Goal: Navigation & Orientation: Find specific page/section

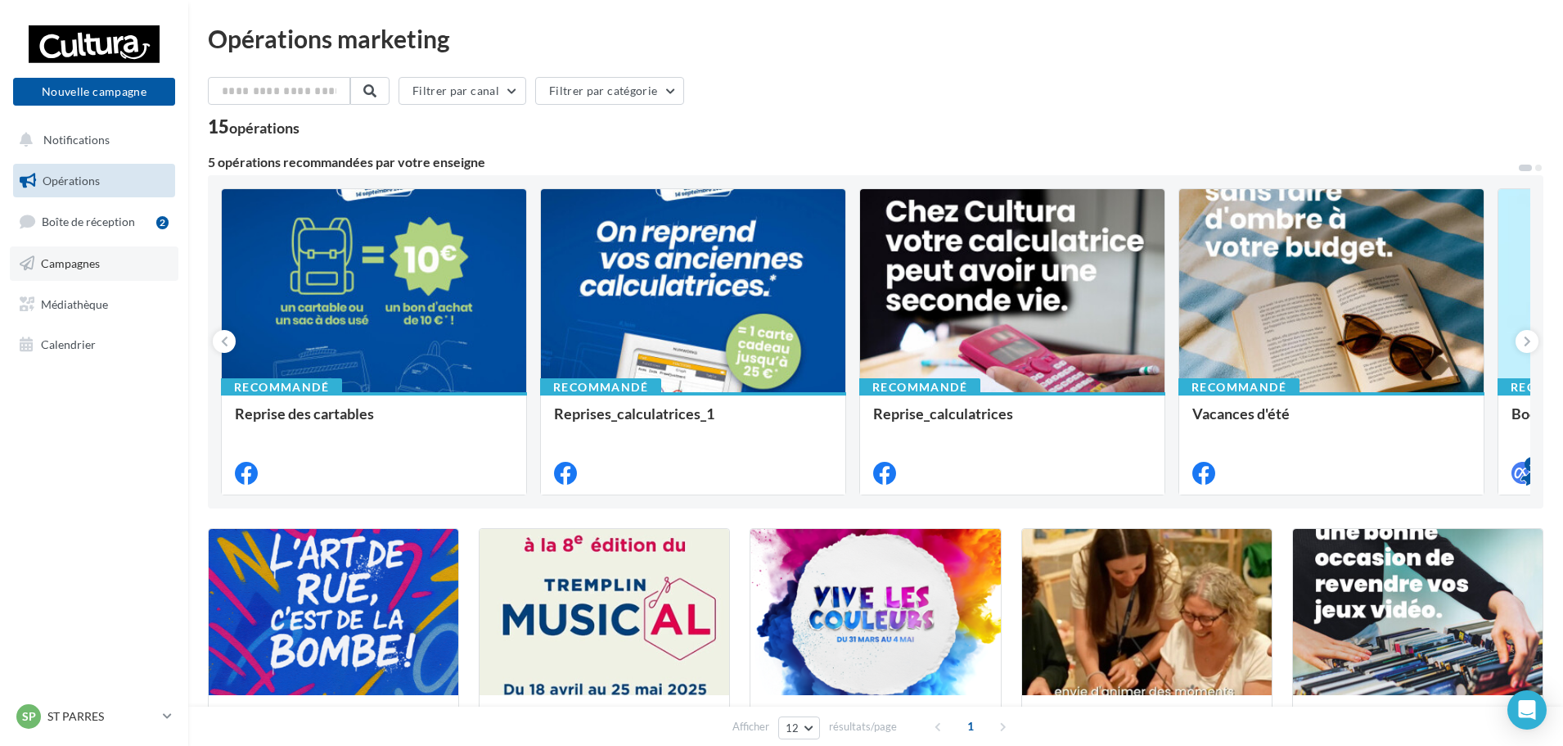
click at [87, 259] on span "Campagnes" at bounding box center [70, 263] width 59 height 14
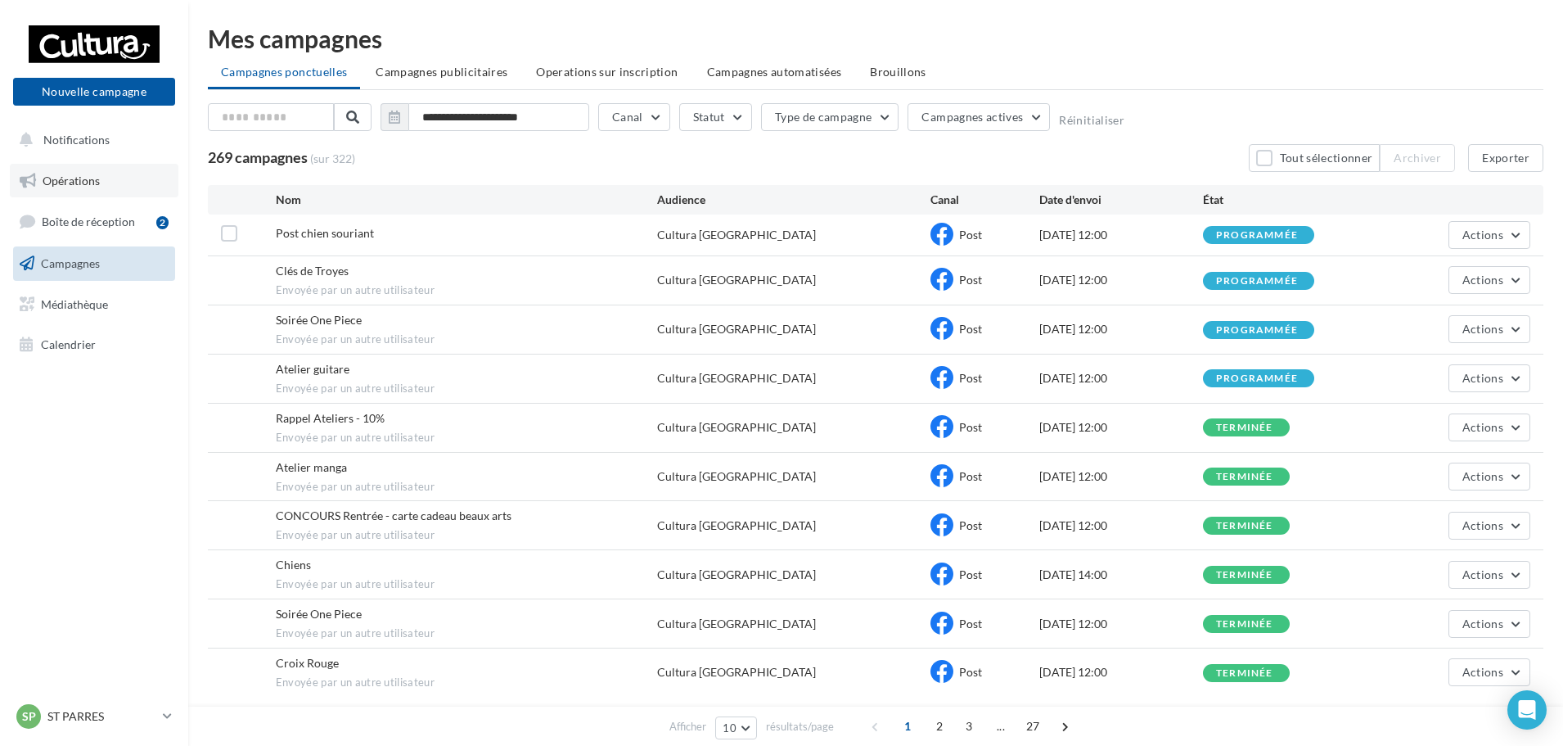
click at [80, 168] on link "Opérations" at bounding box center [94, 181] width 169 height 34
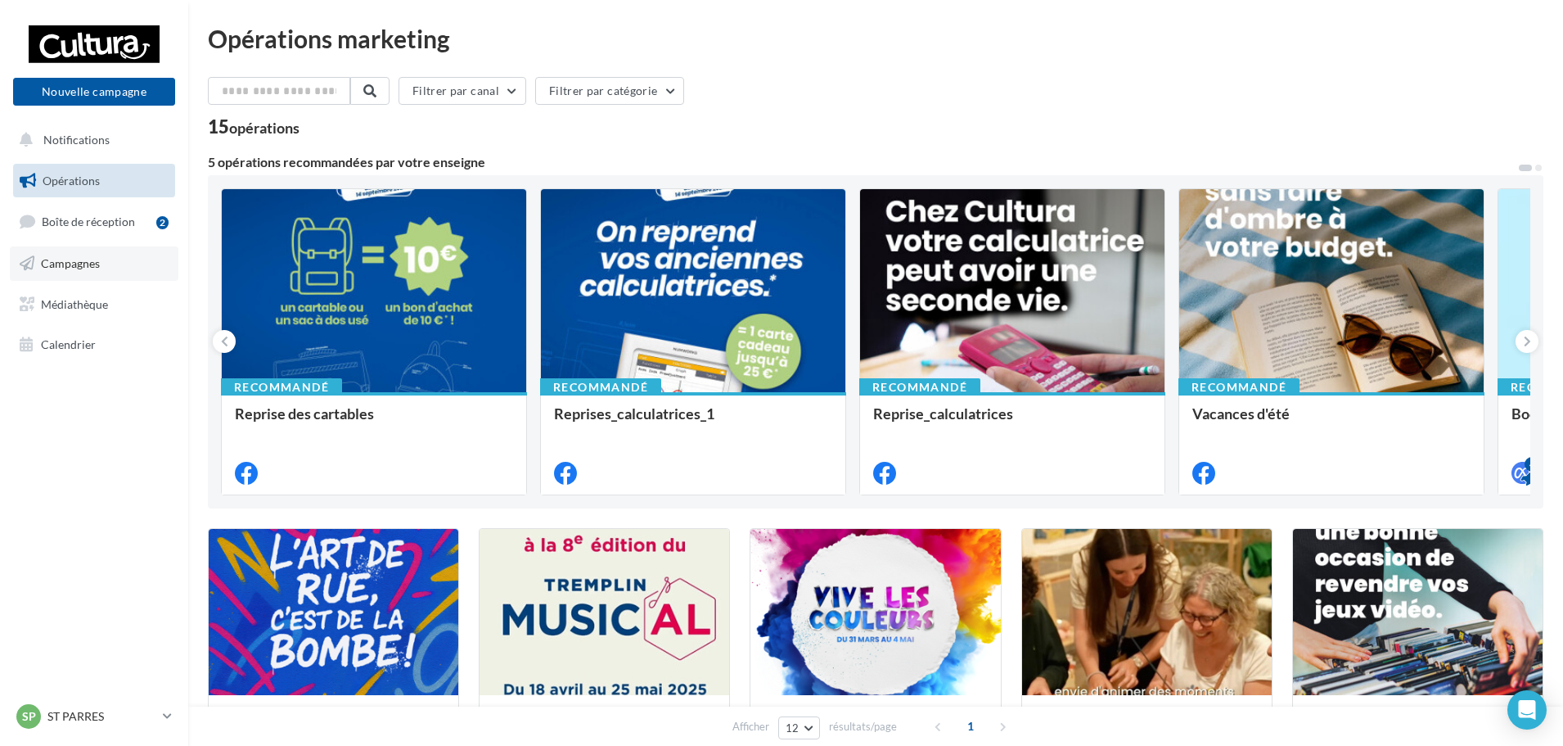
click at [102, 273] on link "Campagnes" at bounding box center [94, 263] width 169 height 34
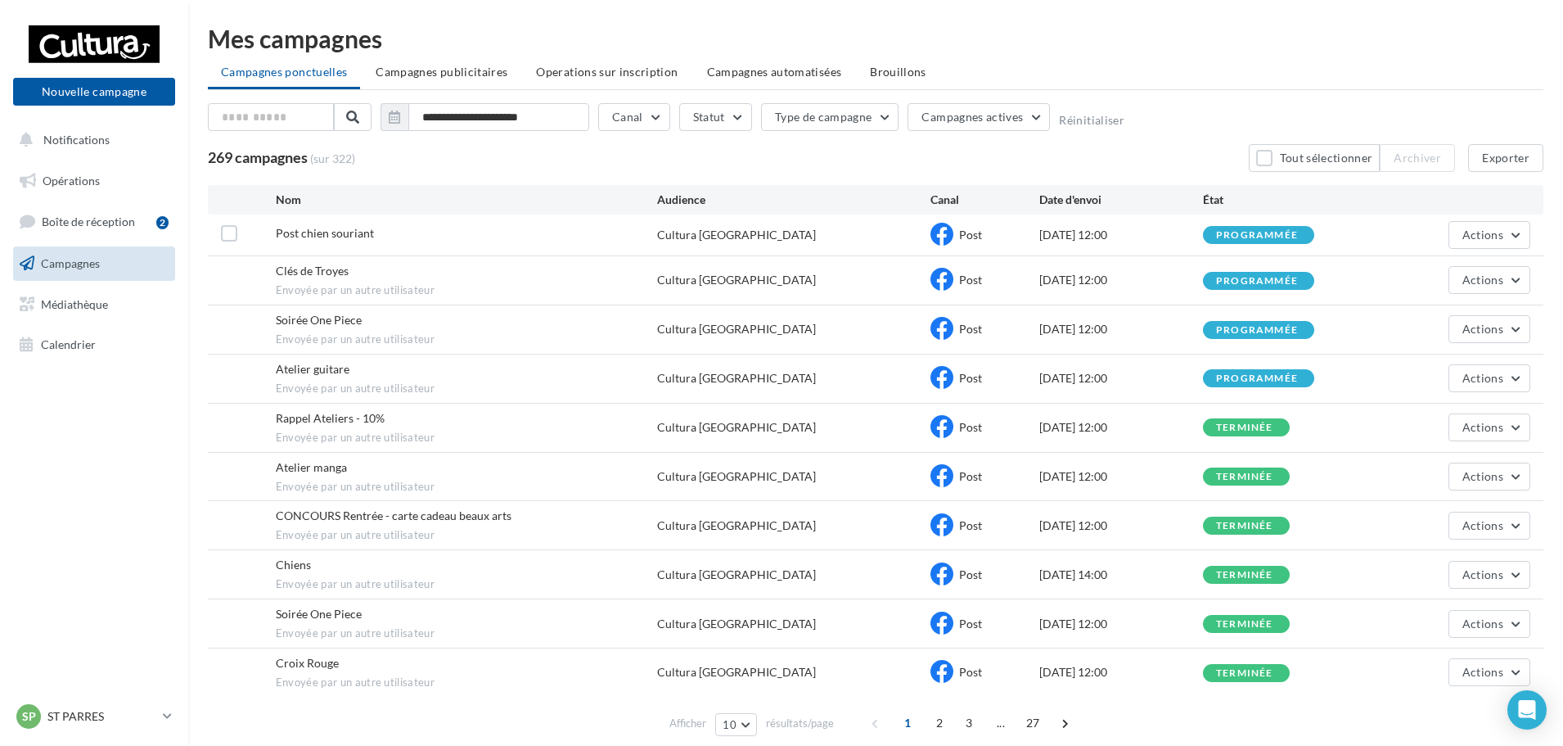
click at [508, 165] on div "269 campagnes (sur 322) Tout sélectionner Archiver Exporter" at bounding box center [876, 158] width 1336 height 28
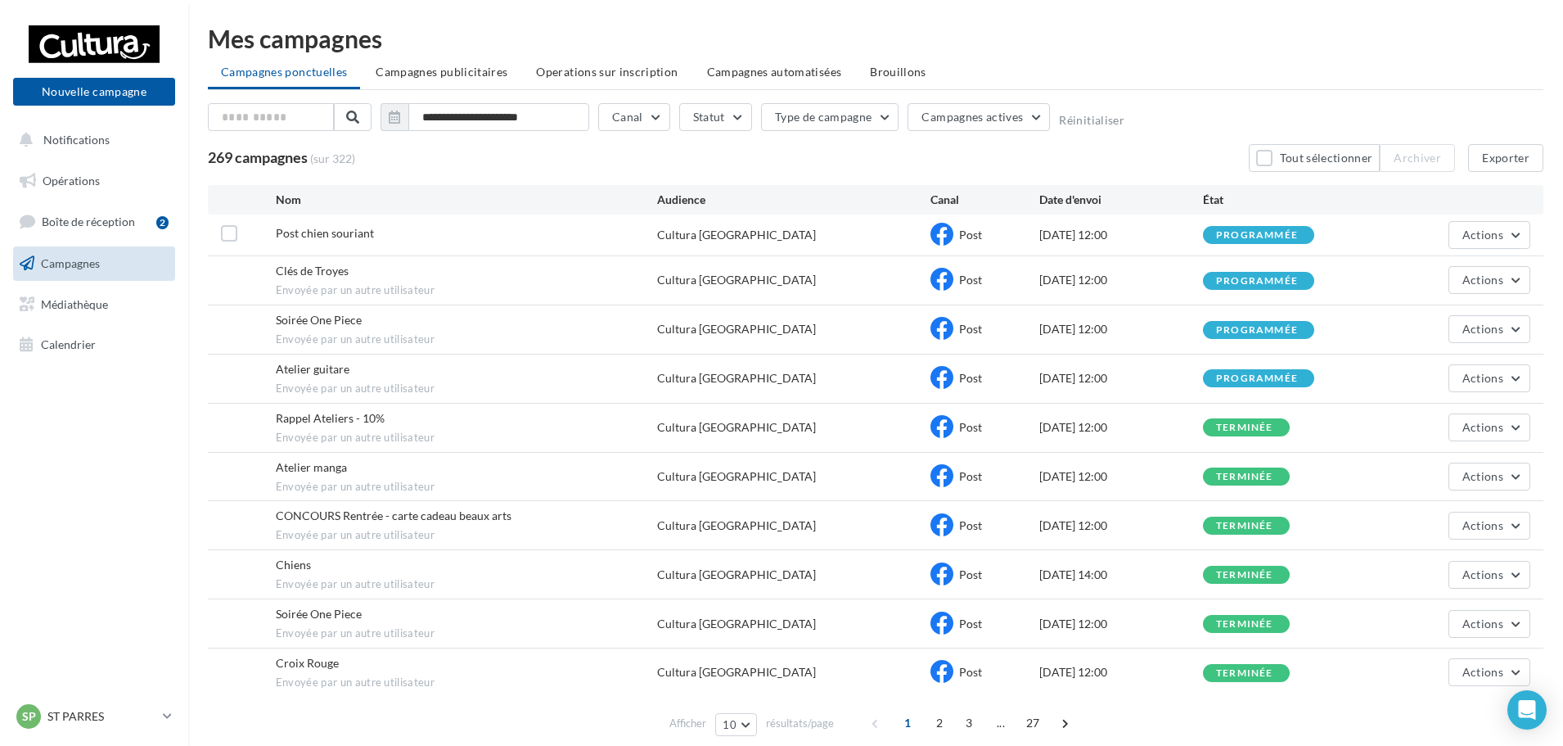
click at [495, 164] on div "269 campagnes (sur 322) Tout sélectionner Archiver Exporter" at bounding box center [876, 158] width 1336 height 28
click at [487, 164] on div "269 campagnes (sur 322) Tout sélectionner Archiver Exporter" at bounding box center [876, 158] width 1336 height 28
